Goal: Transaction & Acquisition: Purchase product/service

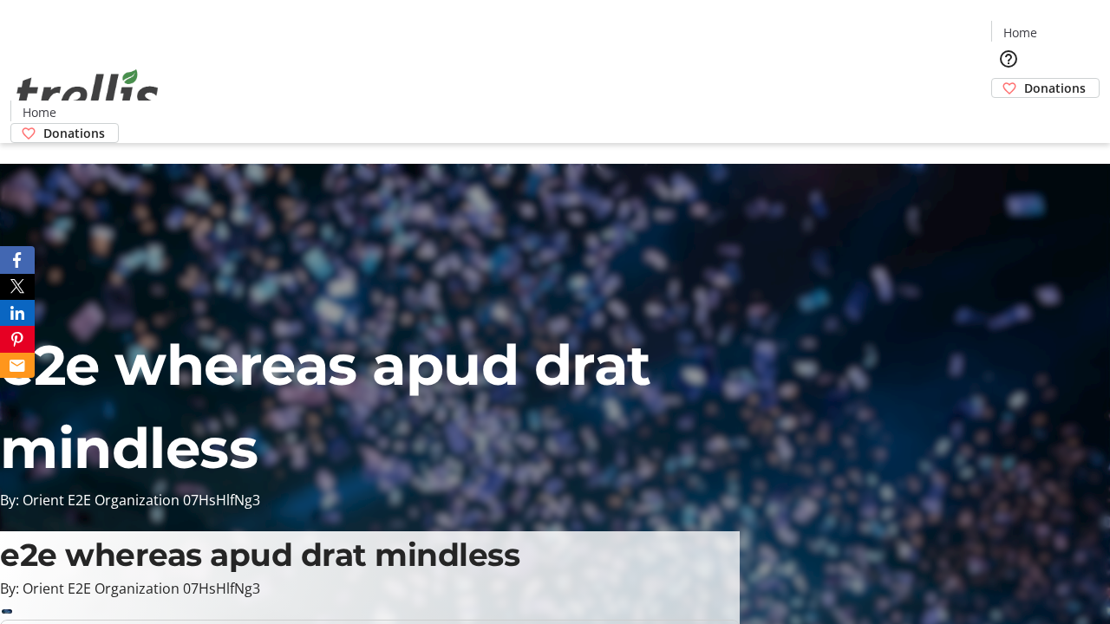
click at [1024, 79] on span "Donations" at bounding box center [1055, 88] width 62 height 18
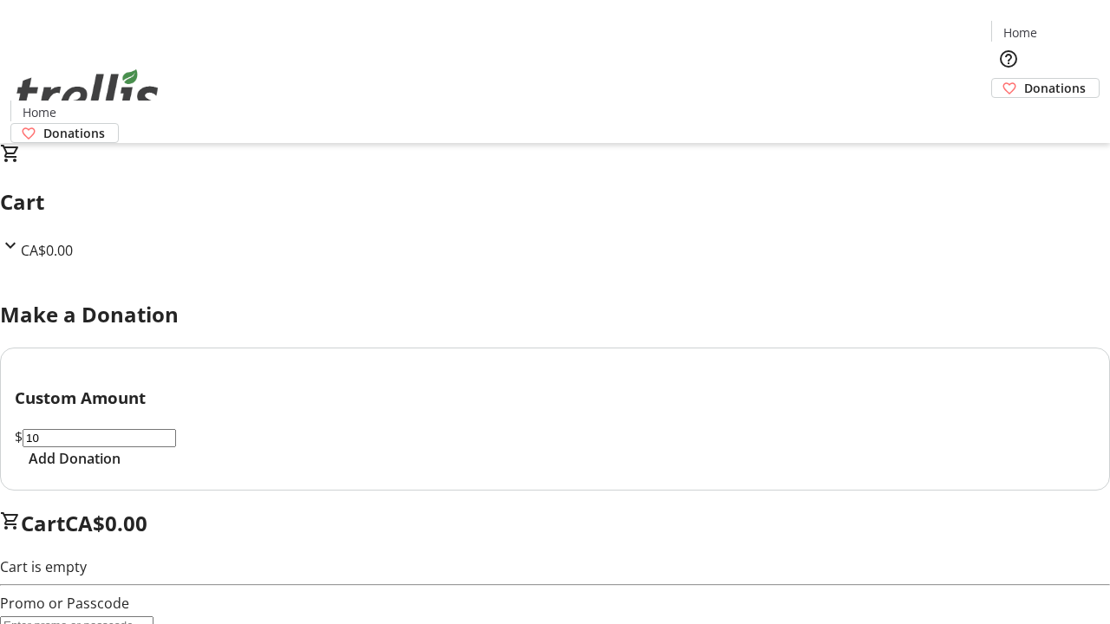
click at [121, 469] on span "Add Donation" at bounding box center [75, 458] width 92 height 21
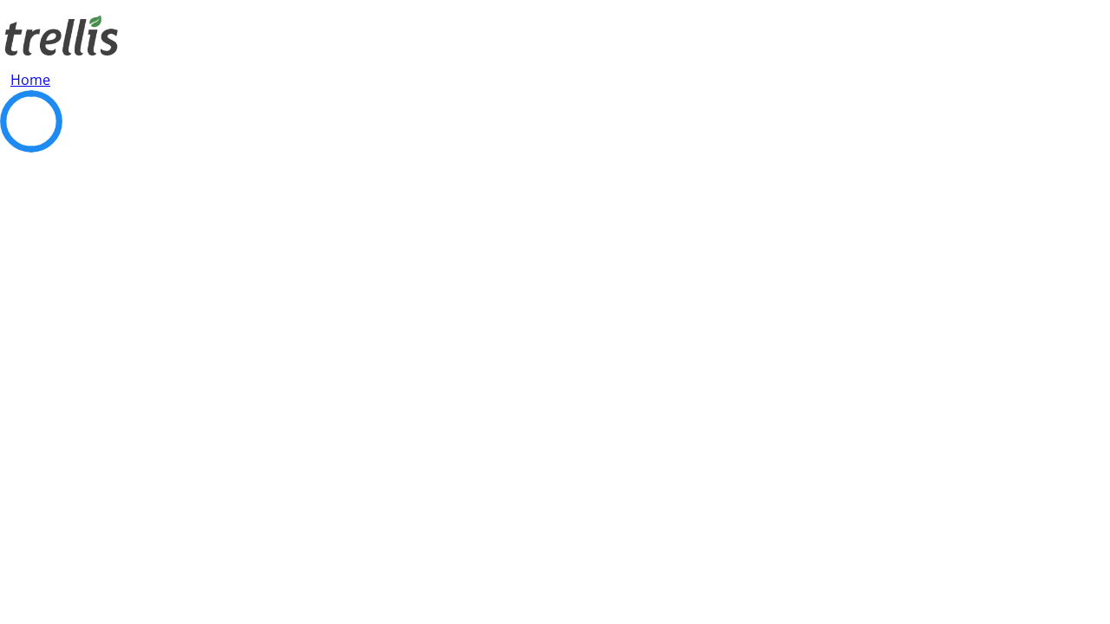
select select "CA"
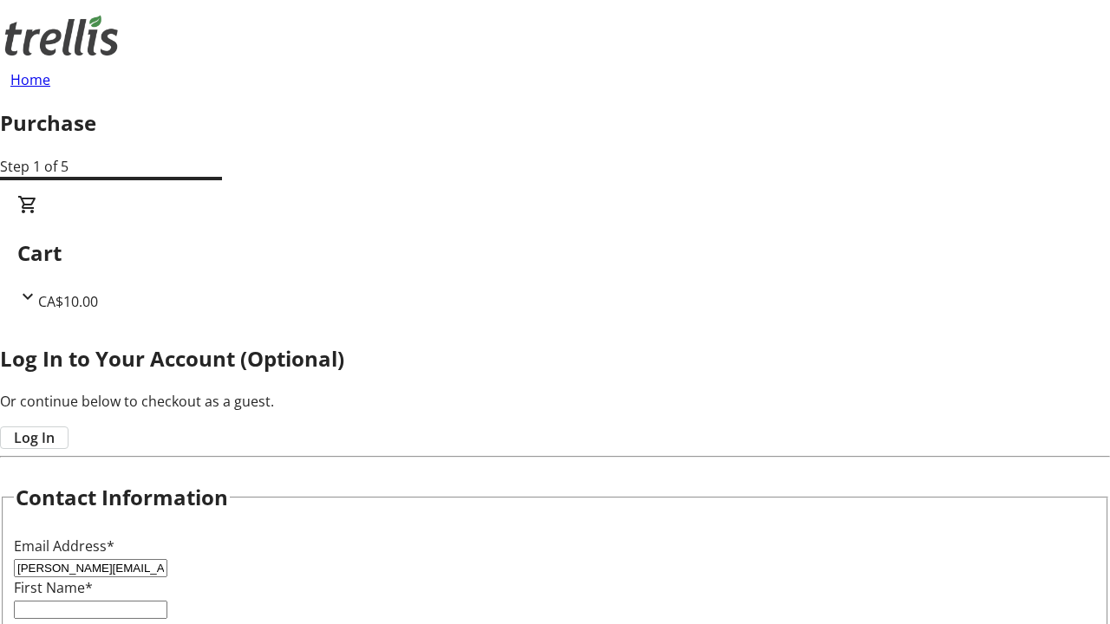
type input "[PERSON_NAME][EMAIL_ADDRESS][DOMAIN_NAME]"
type input "[PERSON_NAME]"
type input "[STREET_ADDRESS][PERSON_NAME]"
type input "Kelowna"
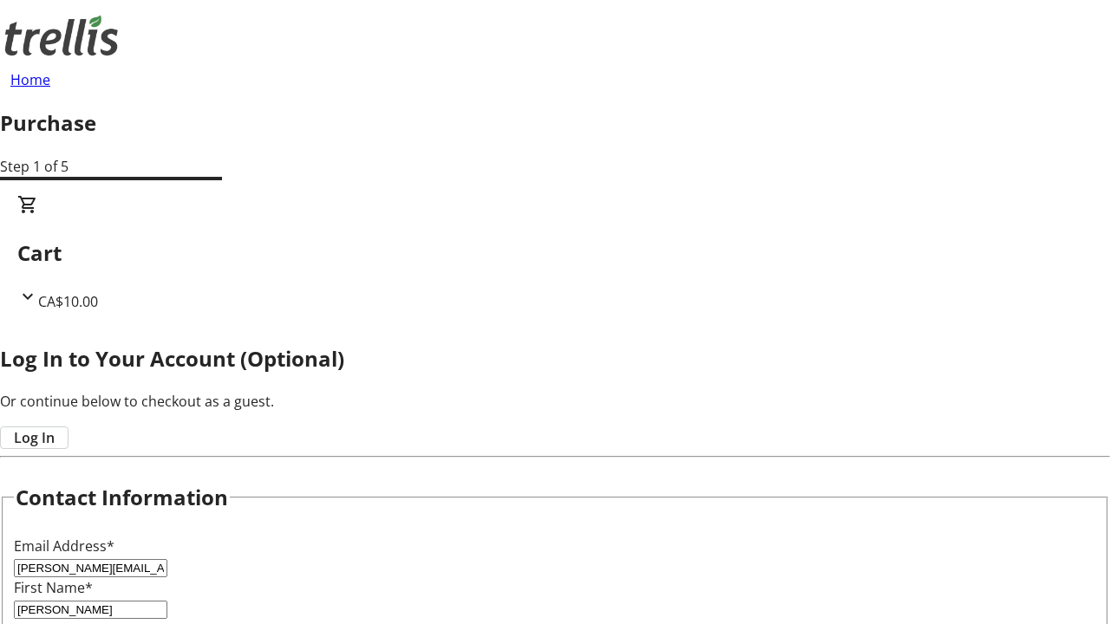
scroll to position [417, 0]
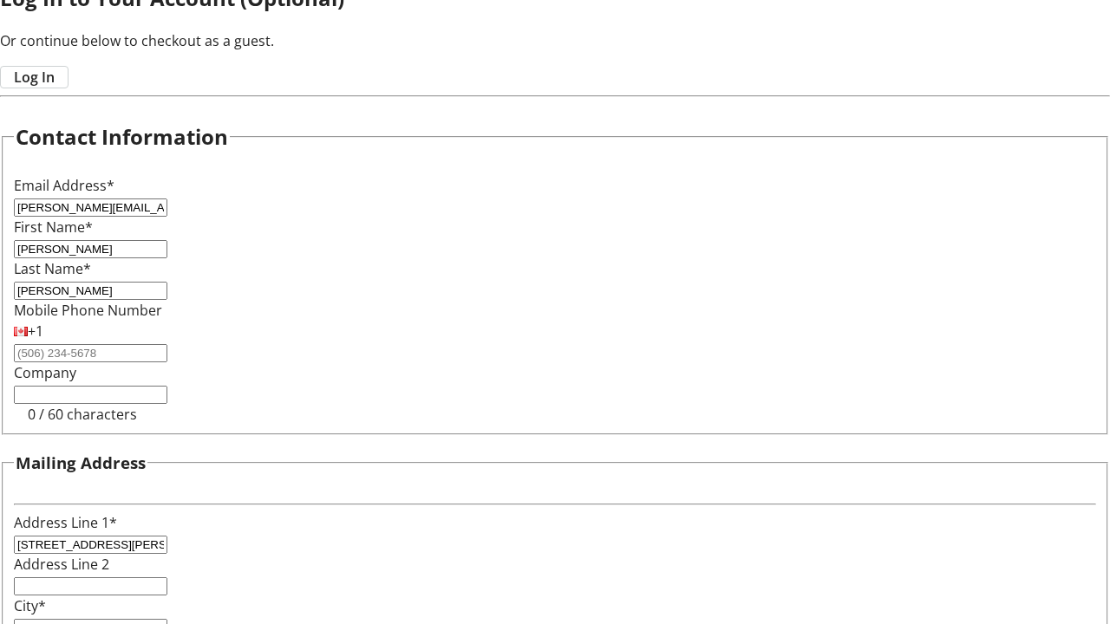
select select "BC"
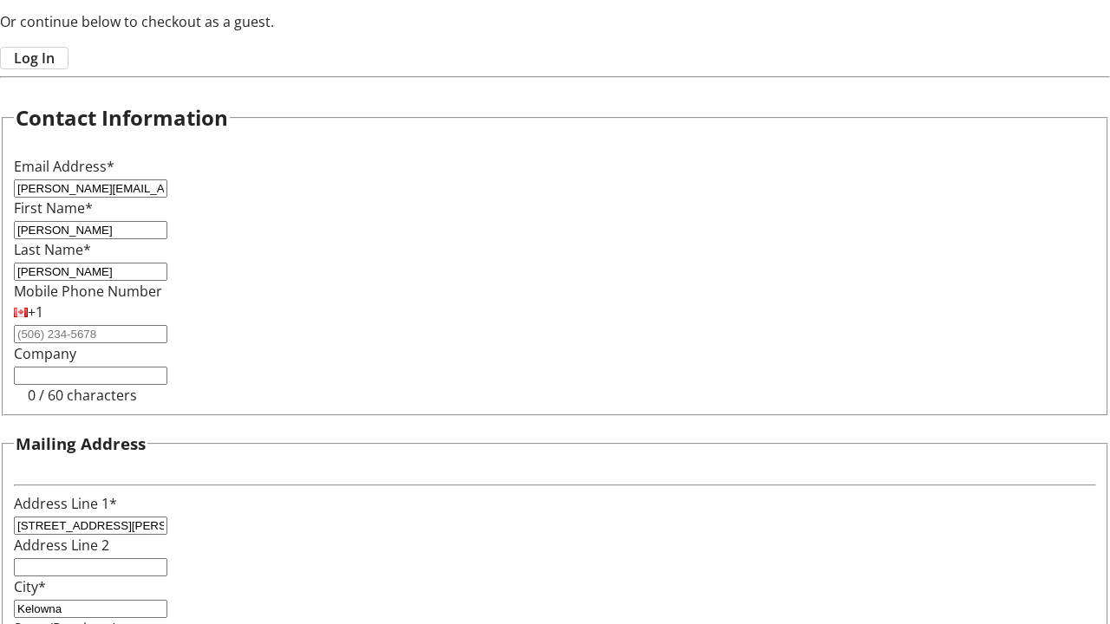
type input "Kelowna"
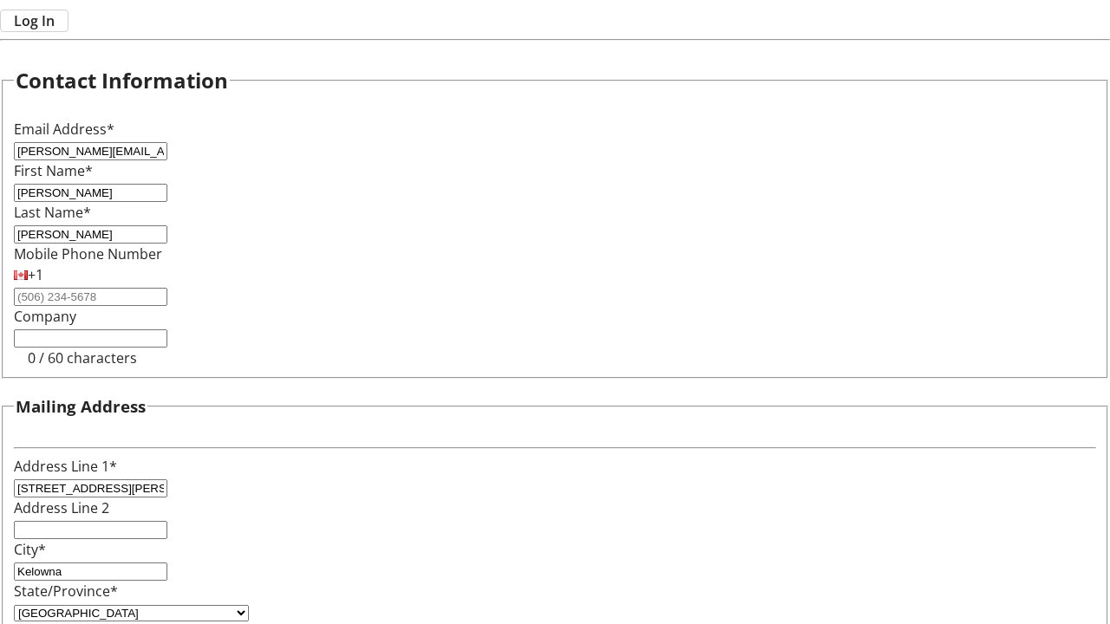
type input "V1Y 0C2"
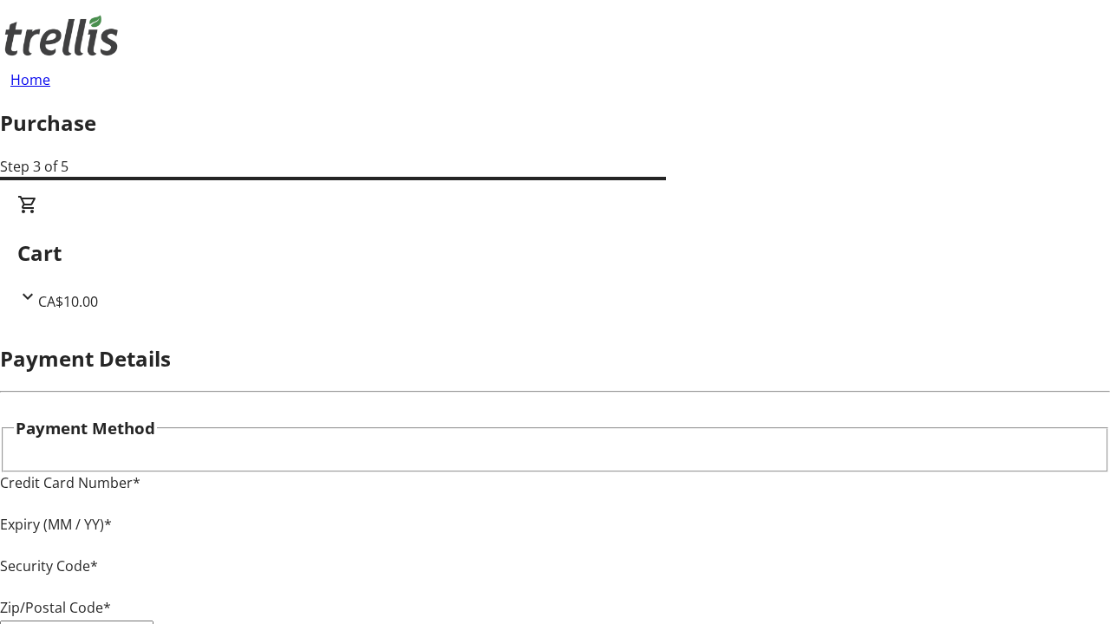
type input "V1Y 0C2"
